Goal: Information Seeking & Learning: Compare options

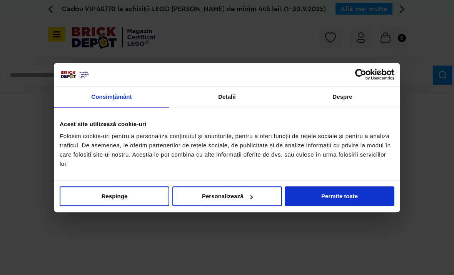
click at [334, 195] on button "Permite toate" at bounding box center [340, 196] width 110 height 20
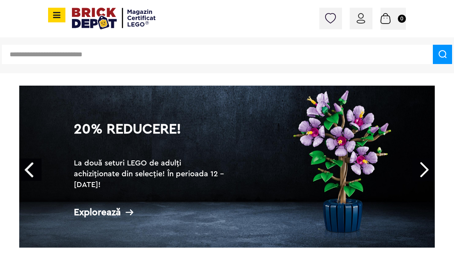
scroll to position [44, 0]
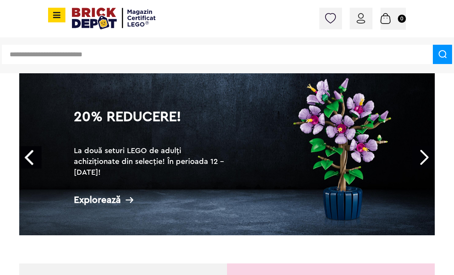
click at [424, 158] on link "Next" at bounding box center [424, 157] width 22 height 22
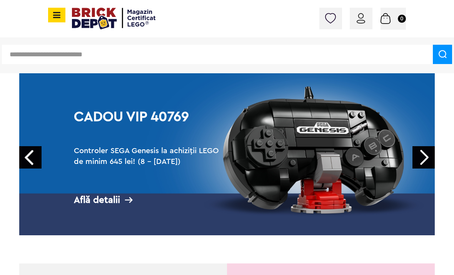
click at [420, 156] on link "Next" at bounding box center [424, 157] width 22 height 22
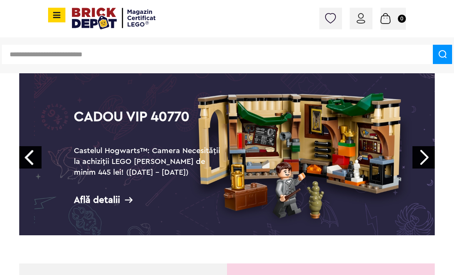
click at [421, 160] on link "Next" at bounding box center [424, 157] width 22 height 22
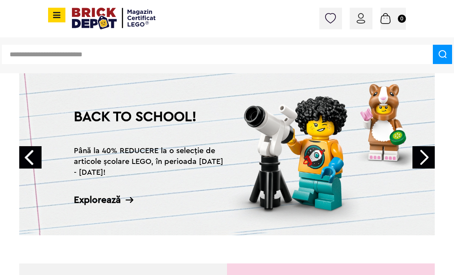
click at [422, 157] on link "Next" at bounding box center [424, 157] width 22 height 22
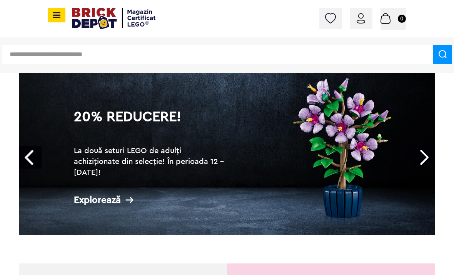
click at [423, 155] on link "Next" at bounding box center [424, 157] width 22 height 22
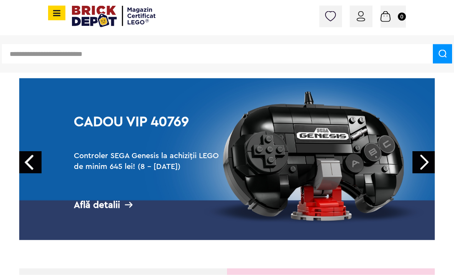
scroll to position [0, 0]
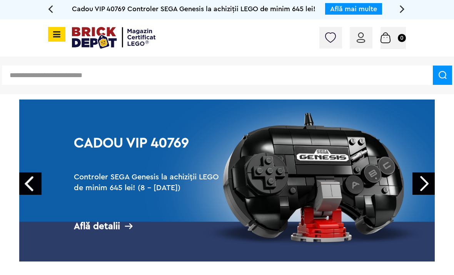
click at [60, 40] on span at bounding box center [56, 34] width 17 height 15
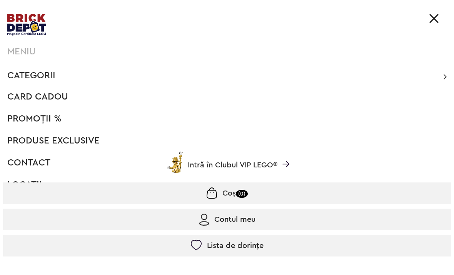
click at [33, 77] on span "Categorii" at bounding box center [31, 75] width 48 height 9
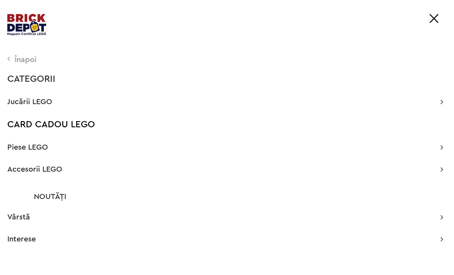
click at [30, 99] on span "Jucării LEGO" at bounding box center [29, 102] width 45 height 8
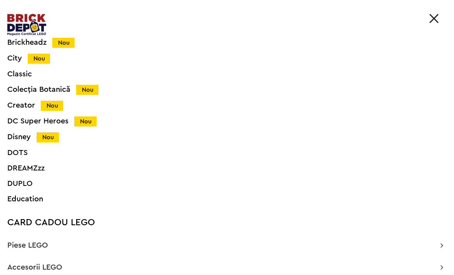
scroll to position [135, 0]
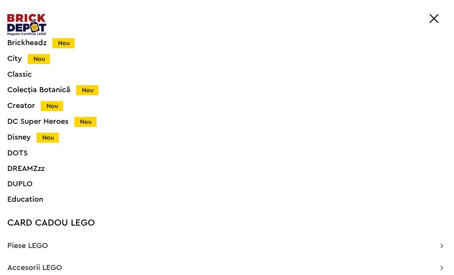
click at [38, 89] on div "Colecția Botanică Nou" at bounding box center [216, 90] width 418 height 8
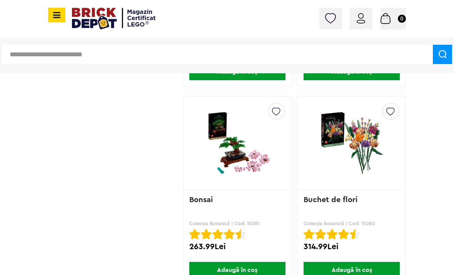
scroll to position [2545, 0]
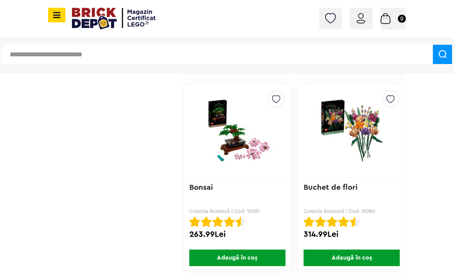
scroll to position [2555, 0]
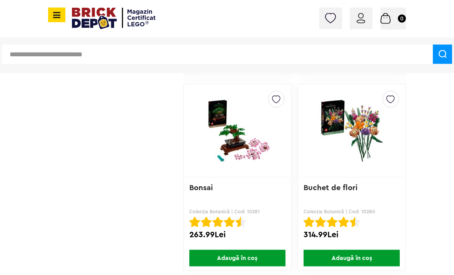
click at [245, 144] on img at bounding box center [238, 131] width 88 height 78
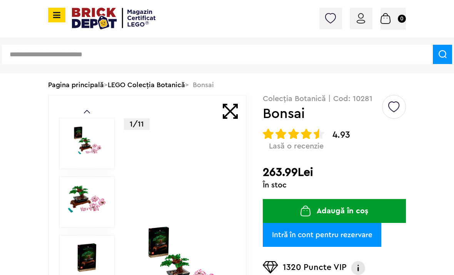
scroll to position [40, 0]
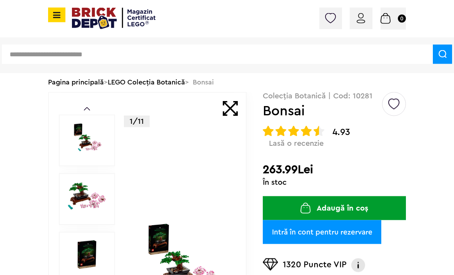
click at [92, 255] on img at bounding box center [86, 254] width 39 height 29
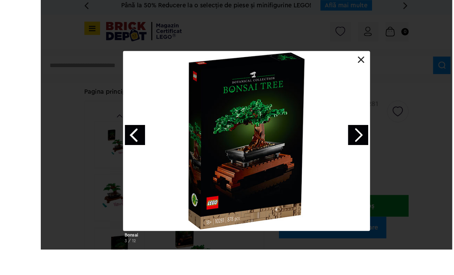
scroll to position [38, 0]
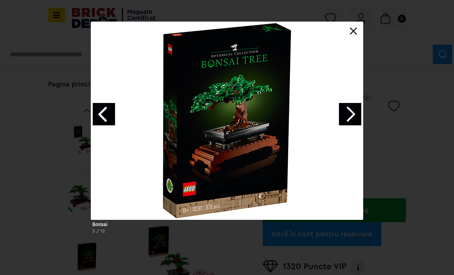
click at [356, 28] on link at bounding box center [354, 31] width 8 height 8
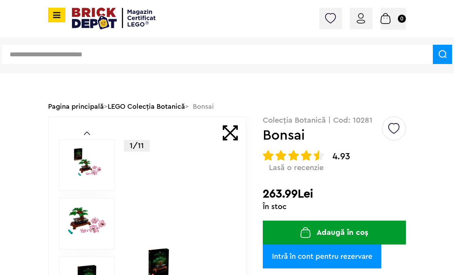
scroll to position [0, 0]
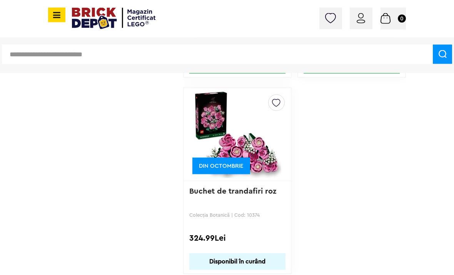
scroll to position [2768, 0]
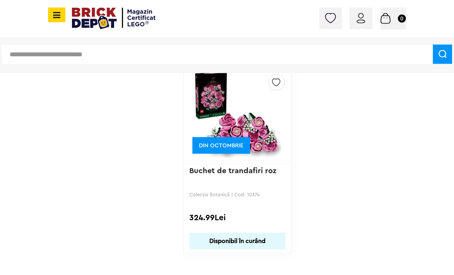
click at [254, 128] on img at bounding box center [238, 114] width 88 height 108
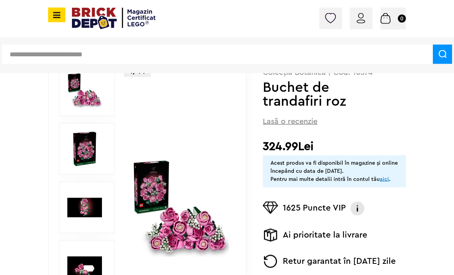
scroll to position [91, 0]
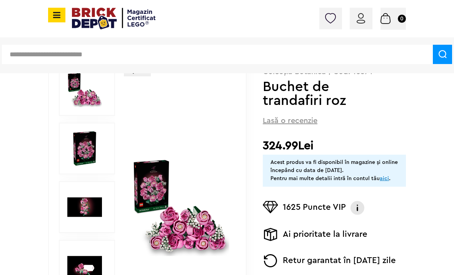
click at [82, 154] on img at bounding box center [84, 148] width 35 height 35
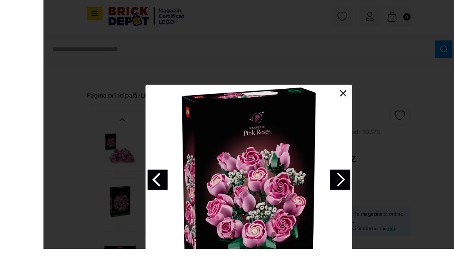
scroll to position [80, 0]
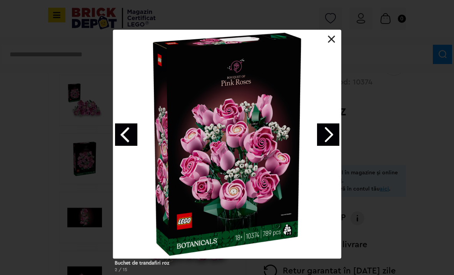
click at [332, 39] on link at bounding box center [332, 39] width 8 height 8
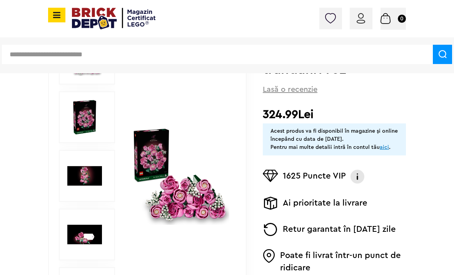
scroll to position [121, 0]
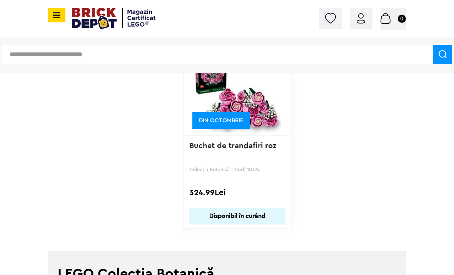
click at [56, 12] on icon at bounding box center [56, 15] width 10 height 8
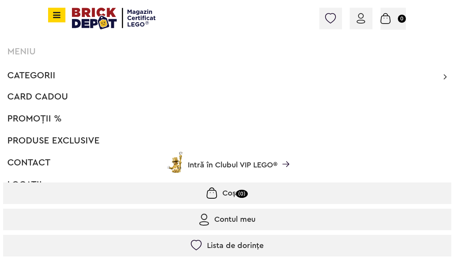
click at [37, 71] on span "Categorii" at bounding box center [31, 75] width 48 height 9
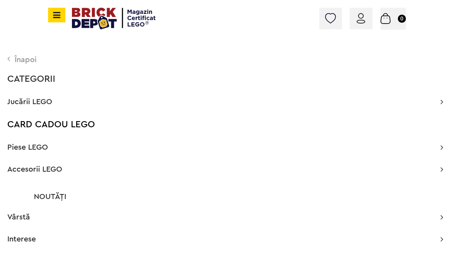
click at [46, 104] on span "Jucării LEGO" at bounding box center [29, 102] width 45 height 8
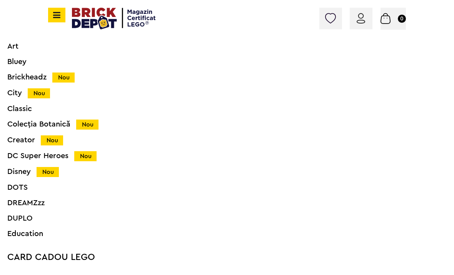
scroll to position [101, 0]
click at [23, 140] on div "Creator Nou" at bounding box center [216, 140] width 418 height 8
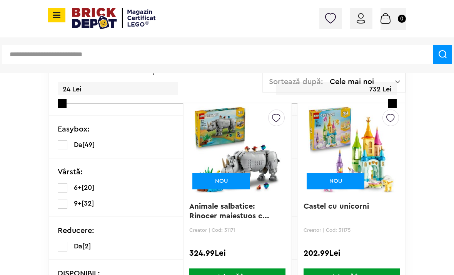
scroll to position [185, 0]
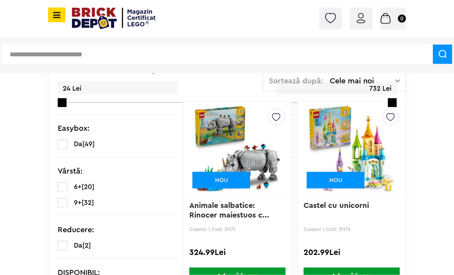
click at [379, 164] on img at bounding box center [352, 149] width 88 height 108
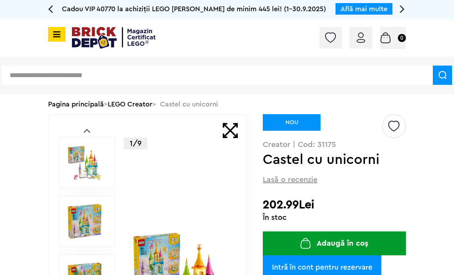
click at [202, 204] on div "1/9" at bounding box center [180, 280] width 97 height 330
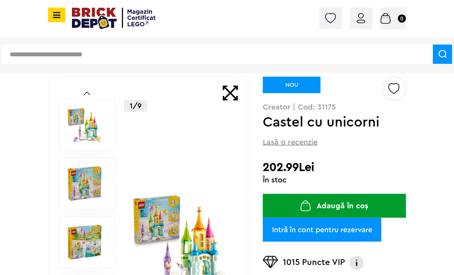
scroll to position [54, 0]
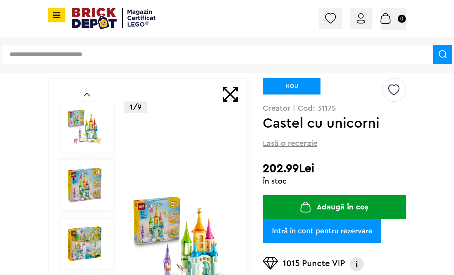
click at [176, 223] on img at bounding box center [180, 243] width 97 height 97
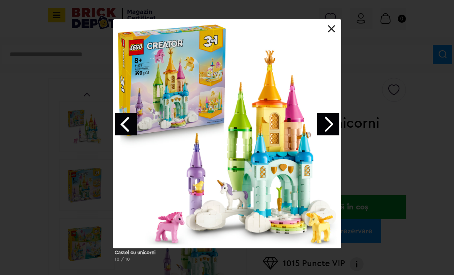
click at [332, 124] on link "Next image" at bounding box center [328, 124] width 22 height 22
click at [325, 124] on link "Next image" at bounding box center [328, 124] width 22 height 22
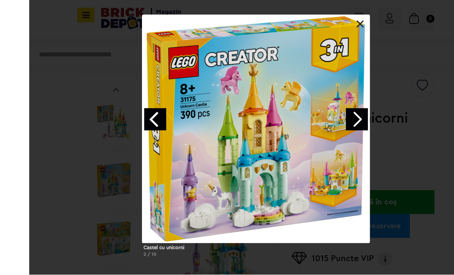
scroll to position [59, 0]
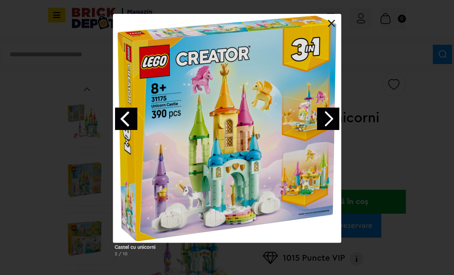
click at [371, 147] on div "Castel cu unicorni 2 / 10" at bounding box center [227, 138] width 454 height 248
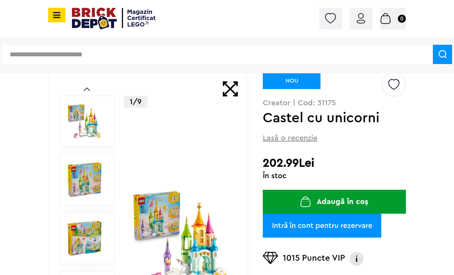
click at [205, 245] on img at bounding box center [180, 237] width 97 height 97
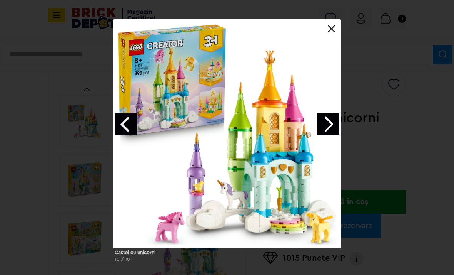
click at [329, 124] on link "Next image" at bounding box center [328, 124] width 22 height 22
click at [330, 122] on link "Next image" at bounding box center [328, 124] width 22 height 22
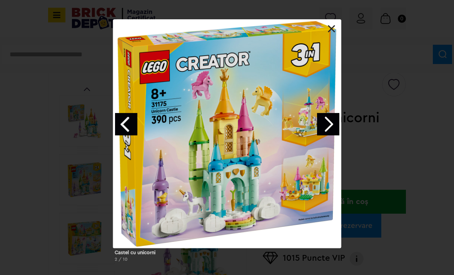
click at [325, 125] on link "Next image" at bounding box center [328, 124] width 22 height 22
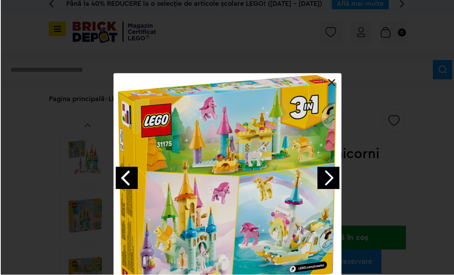
scroll to position [1, 2]
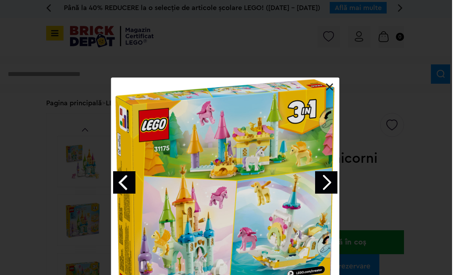
click at [367, 125] on div "Castel cu unicorni 3 / 10" at bounding box center [225, 201] width 454 height 248
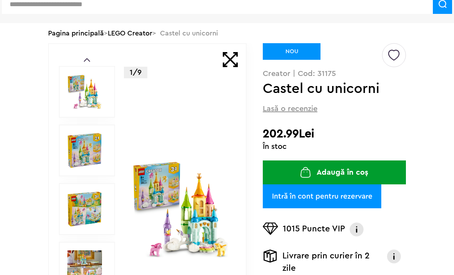
scroll to position [0, 0]
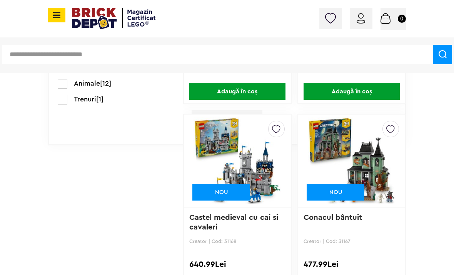
scroll to position [562, 0]
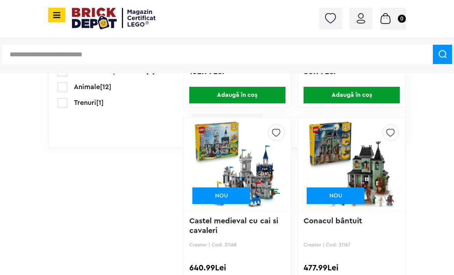
click at [235, 173] on img at bounding box center [238, 164] width 88 height 108
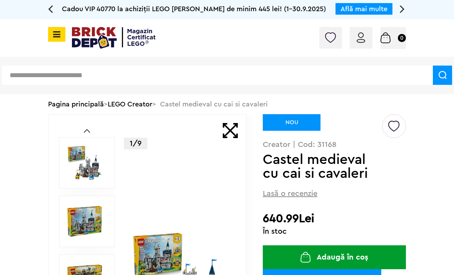
click at [173, 215] on div "1/9" at bounding box center [180, 280] width 97 height 330
click at [174, 240] on img at bounding box center [180, 279] width 97 height 97
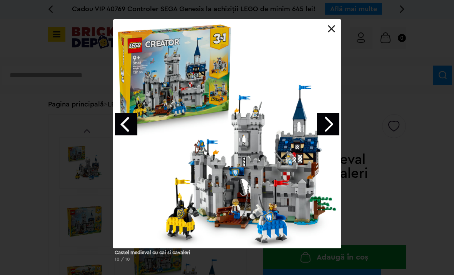
click at [272, 150] on div at bounding box center [227, 133] width 228 height 228
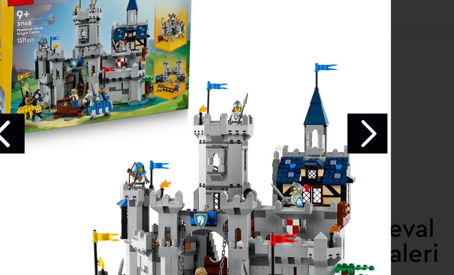
click at [317, 113] on link "Next image" at bounding box center [328, 124] width 22 height 22
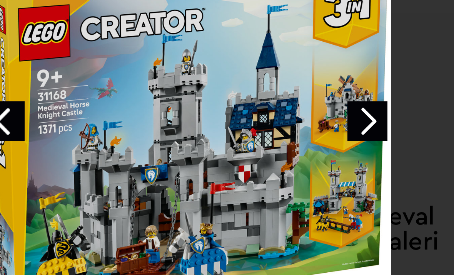
click at [317, 113] on link "Next image" at bounding box center [328, 124] width 22 height 22
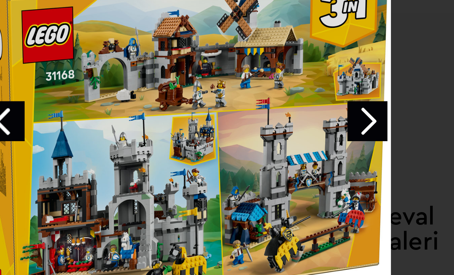
click at [317, 113] on link "Next image" at bounding box center [328, 124] width 22 height 22
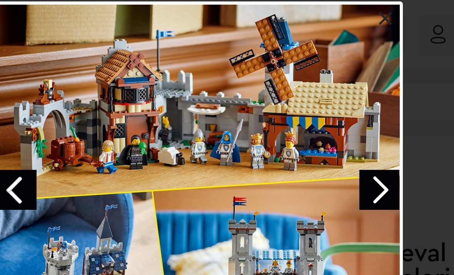
click at [317, 113] on link "Next image" at bounding box center [328, 124] width 22 height 22
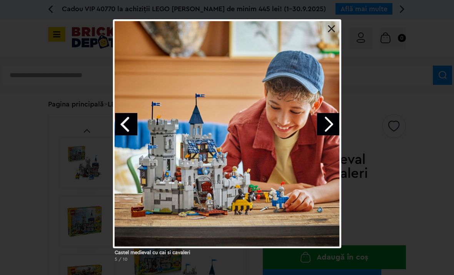
click at [335, 25] on link at bounding box center [332, 29] width 8 height 8
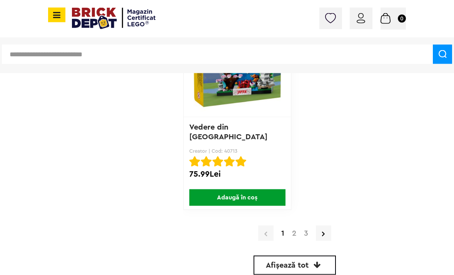
scroll to position [2818, 0]
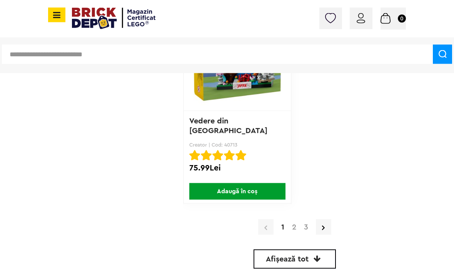
click at [289, 229] on link "2" at bounding box center [294, 227] width 12 height 8
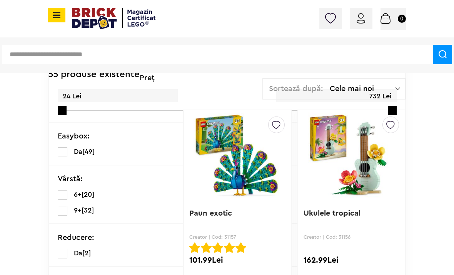
scroll to position [174, 0]
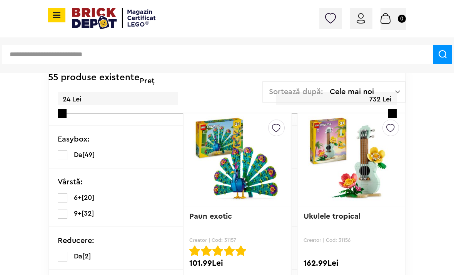
click at [248, 179] on img at bounding box center [238, 160] width 88 height 108
click at [360, 173] on img at bounding box center [352, 160] width 88 height 108
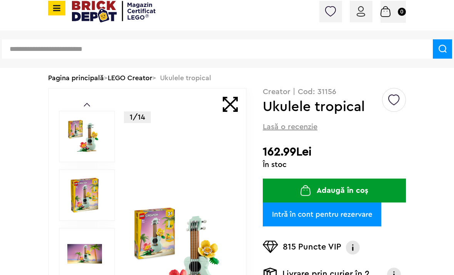
scroll to position [33, 0]
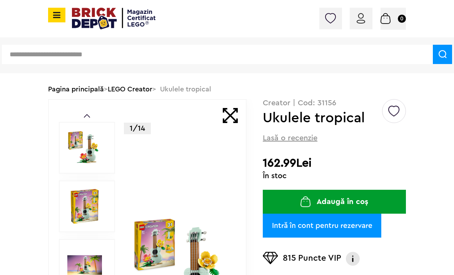
click at [181, 208] on div "1/14" at bounding box center [180, 265] width 97 height 330
click at [201, 250] on img at bounding box center [180, 264] width 97 height 97
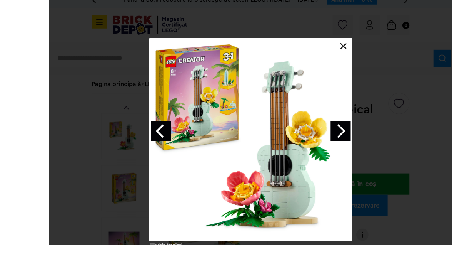
scroll to position [58, 0]
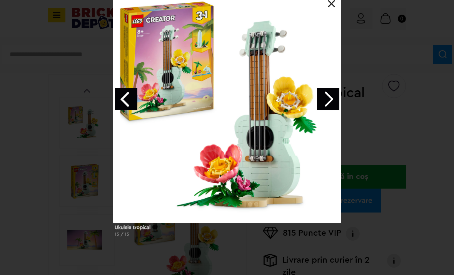
click at [331, 4] on link at bounding box center [332, 4] width 8 height 8
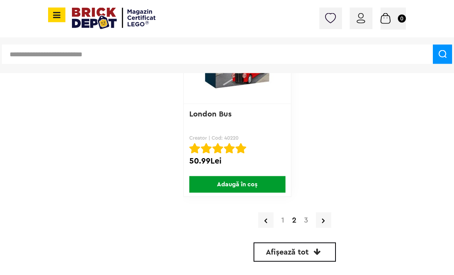
scroll to position [2826, 0]
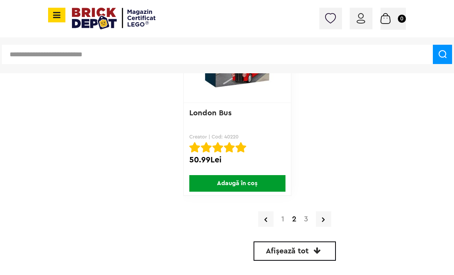
click at [280, 220] on link "1" at bounding box center [283, 219] width 11 height 8
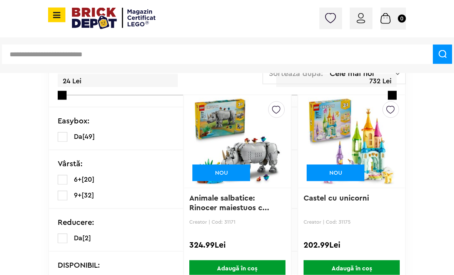
scroll to position [193, 0]
click at [371, 144] on img at bounding box center [352, 141] width 88 height 108
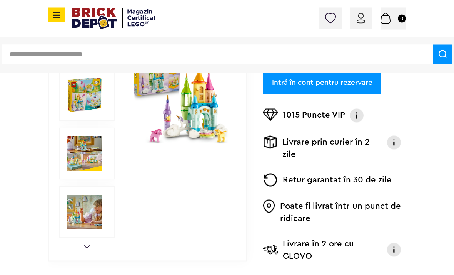
scroll to position [203, 0]
click at [396, 248] on img at bounding box center [394, 249] width 15 height 15
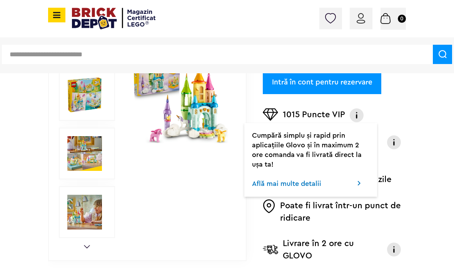
click at [354, 115] on img at bounding box center [356, 115] width 15 height 14
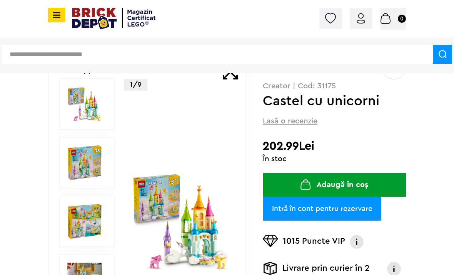
scroll to position [75, 0]
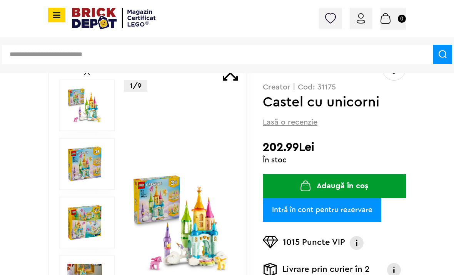
click at [193, 233] on img at bounding box center [180, 222] width 97 height 97
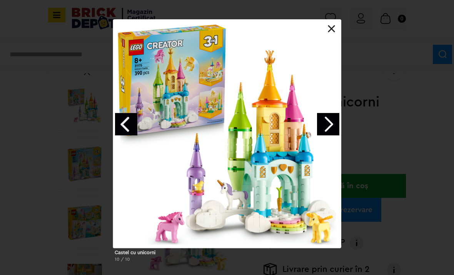
click at [329, 126] on link "Next image" at bounding box center [328, 124] width 22 height 22
click at [322, 23] on div at bounding box center [227, 133] width 228 height 228
click at [331, 30] on link at bounding box center [332, 29] width 8 height 8
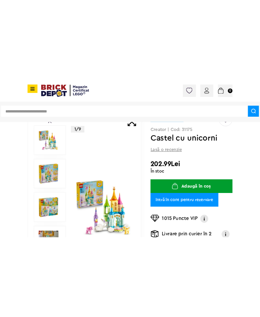
scroll to position [0, 0]
